Goal: Information Seeking & Learning: Check status

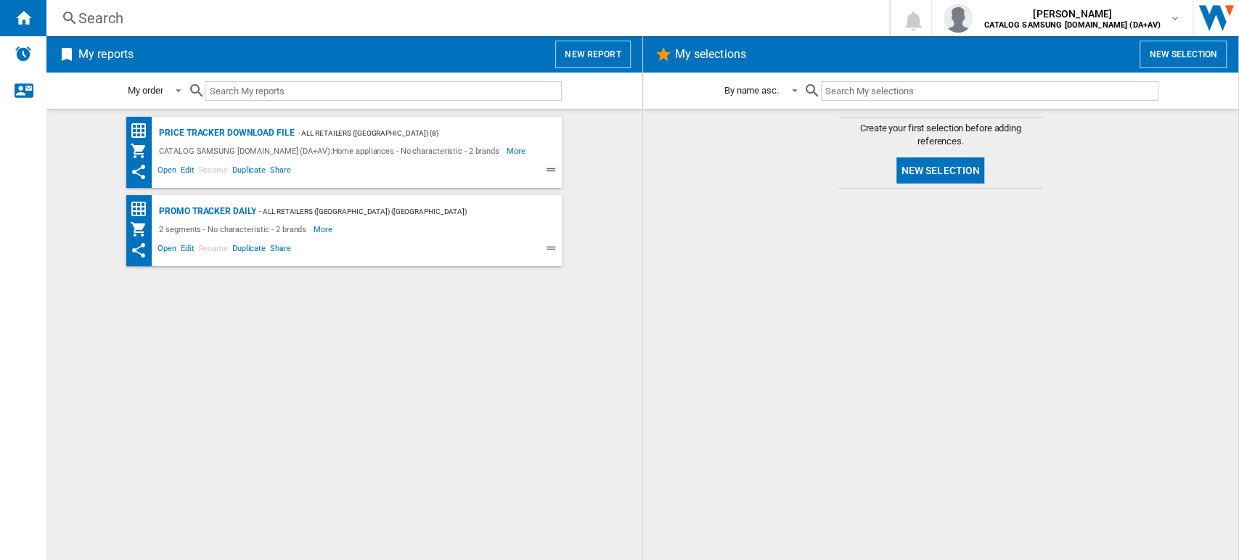
click at [851, 271] on div at bounding box center [941, 374] width 567 height 357
click at [109, 28] on div "Search Search 0 [PERSON_NAME] CATALOG SAMSUNG [DOMAIN_NAME] (DA+AV) CATALOG SAM…" at bounding box center [642, 18] width 1192 height 36
click at [107, 20] on div "Search" at bounding box center [464, 18] width 773 height 20
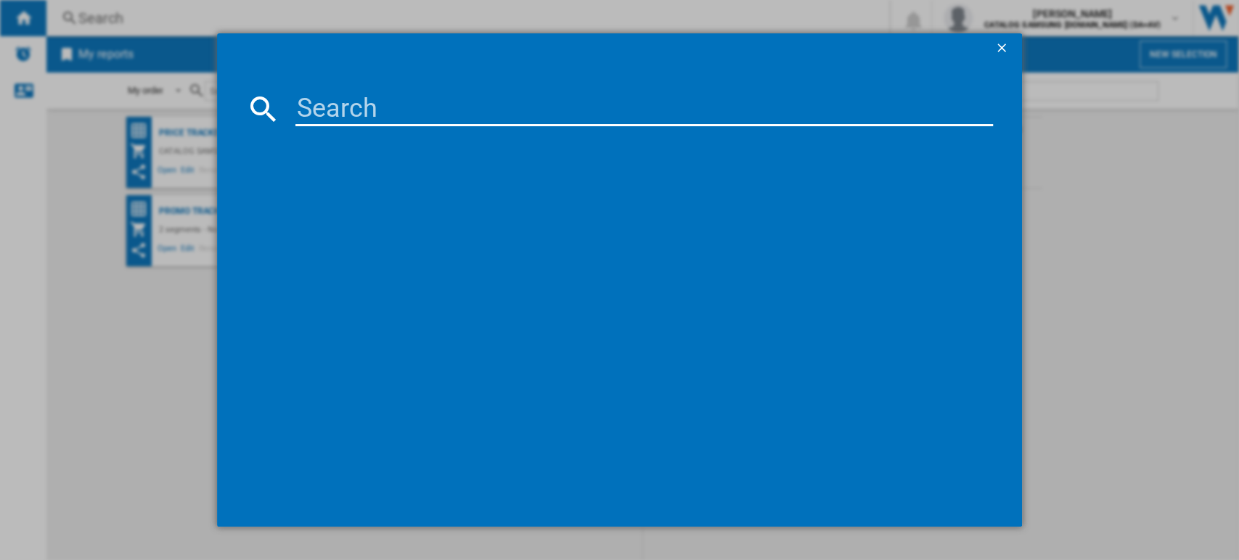
click at [308, 114] on input at bounding box center [644, 108] width 698 height 35
paste input "WW90FG3M05AWEU"
type input "WW90FG3M05AWEU"
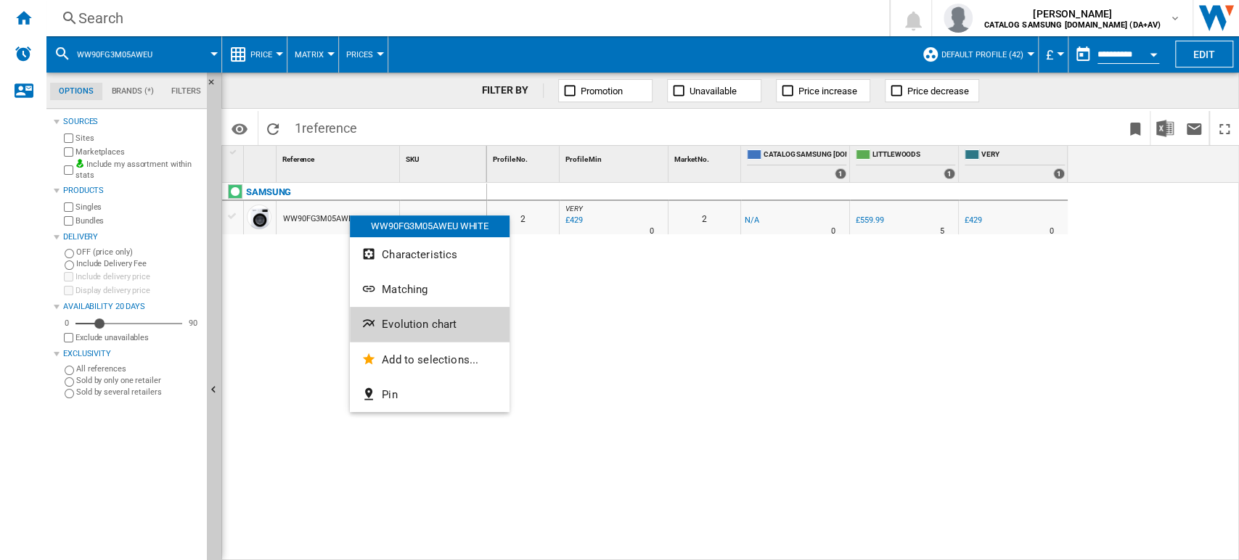
click at [395, 321] on span "Evolution chart" at bounding box center [419, 324] width 75 height 13
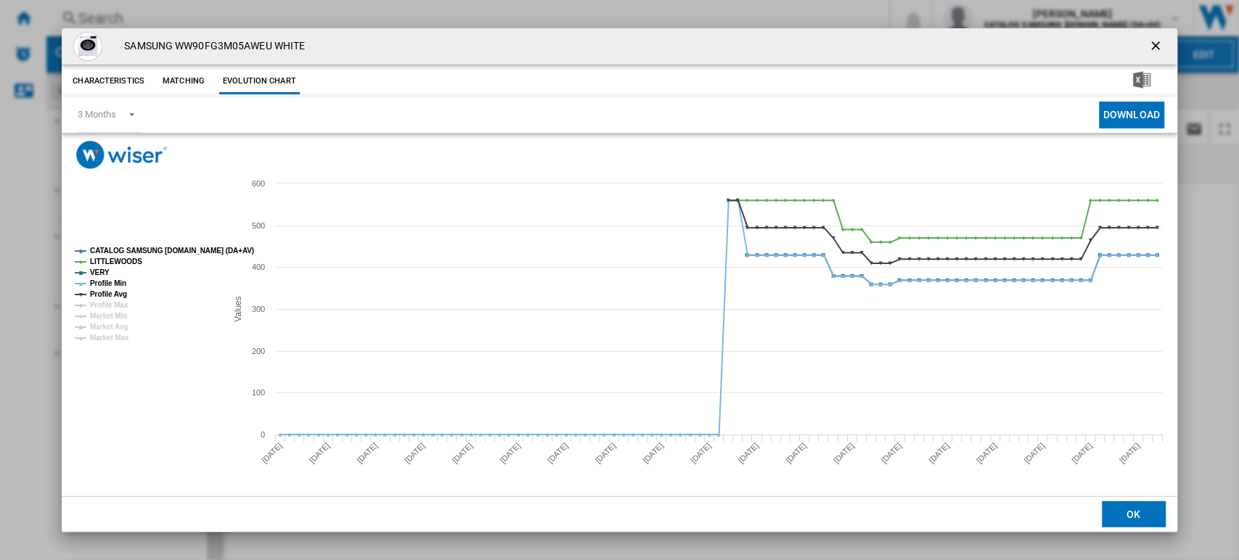
click at [1152, 46] on ng-md-icon "getI18NText('BUTTONS.CLOSE_DIALOG')" at bounding box center [1156, 46] width 17 height 17
